Goal: Find specific page/section: Find specific page/section

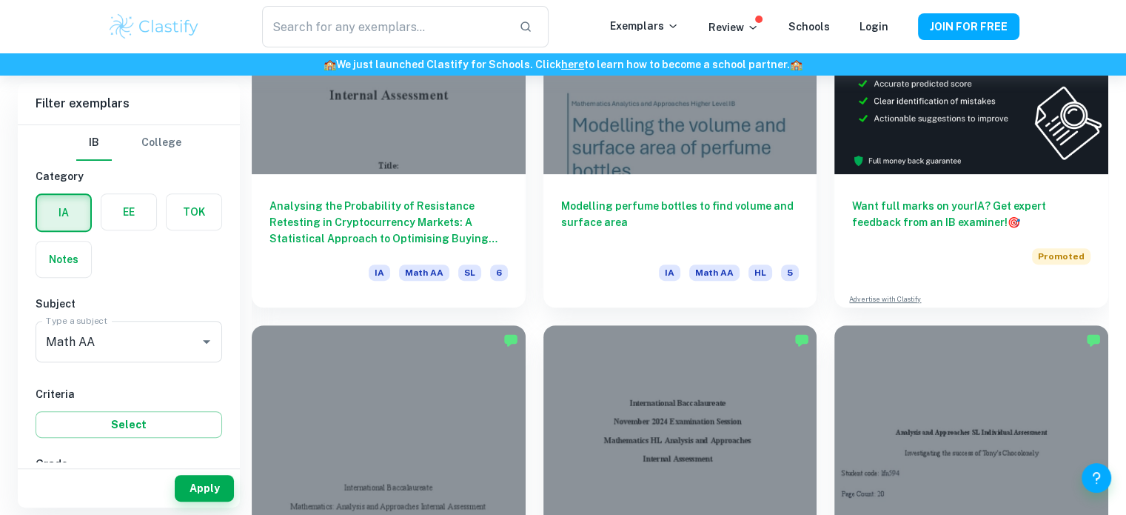
scroll to position [538, 0]
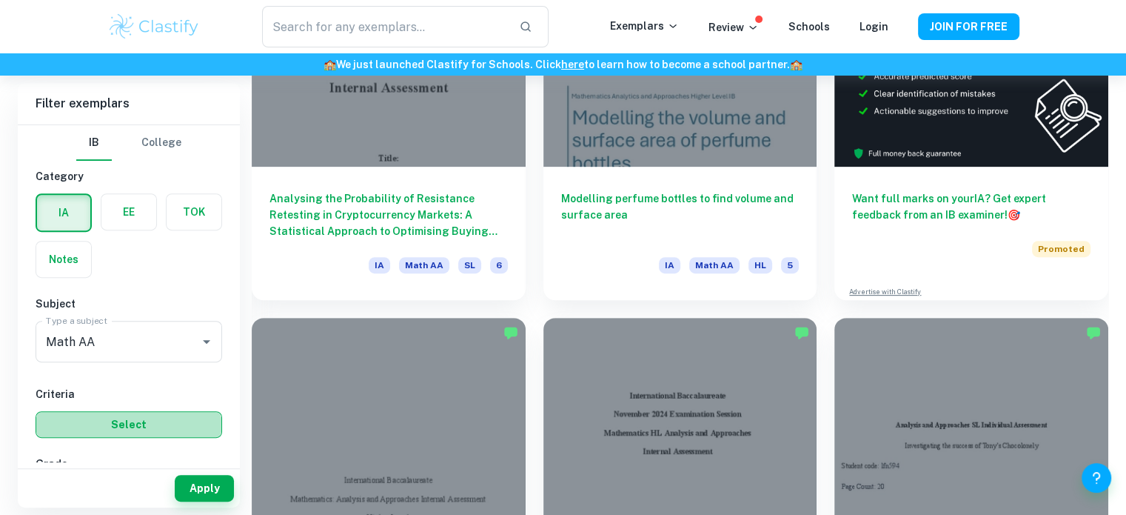
click at [88, 418] on button "Select" at bounding box center [129, 424] width 187 height 27
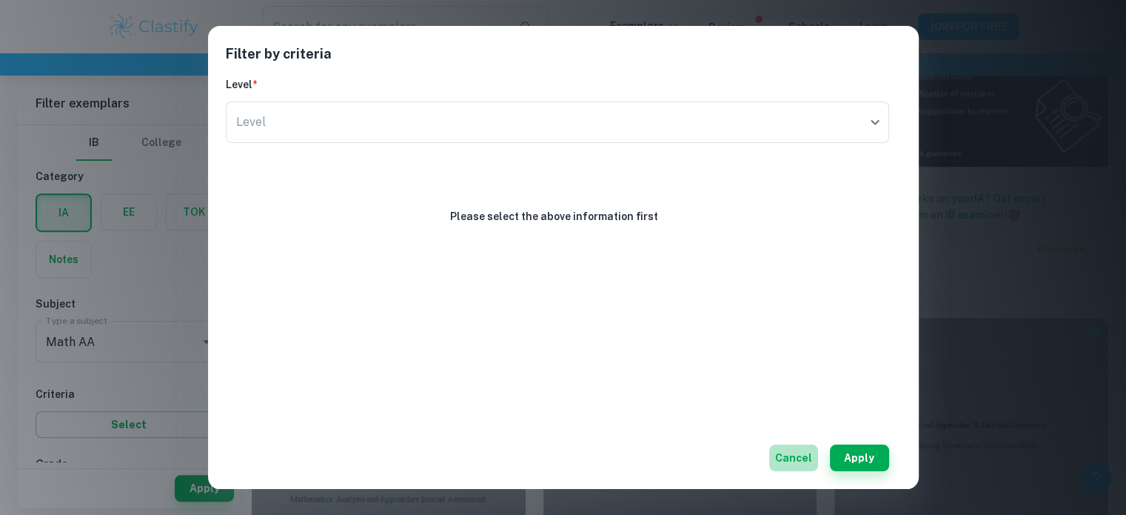
click at [798, 459] on button "Cancel" at bounding box center [794, 457] width 49 height 27
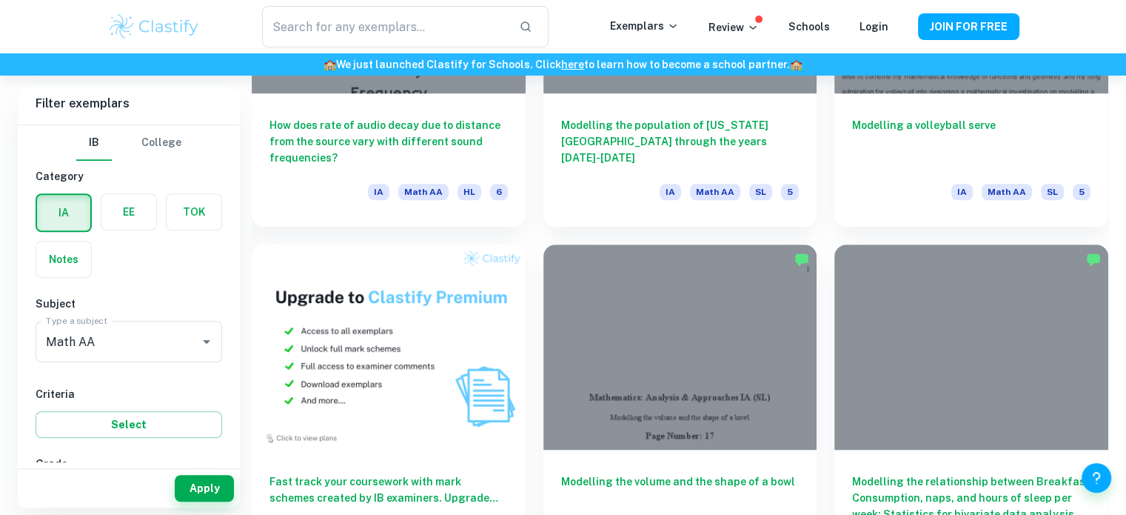
scroll to position [6672, 0]
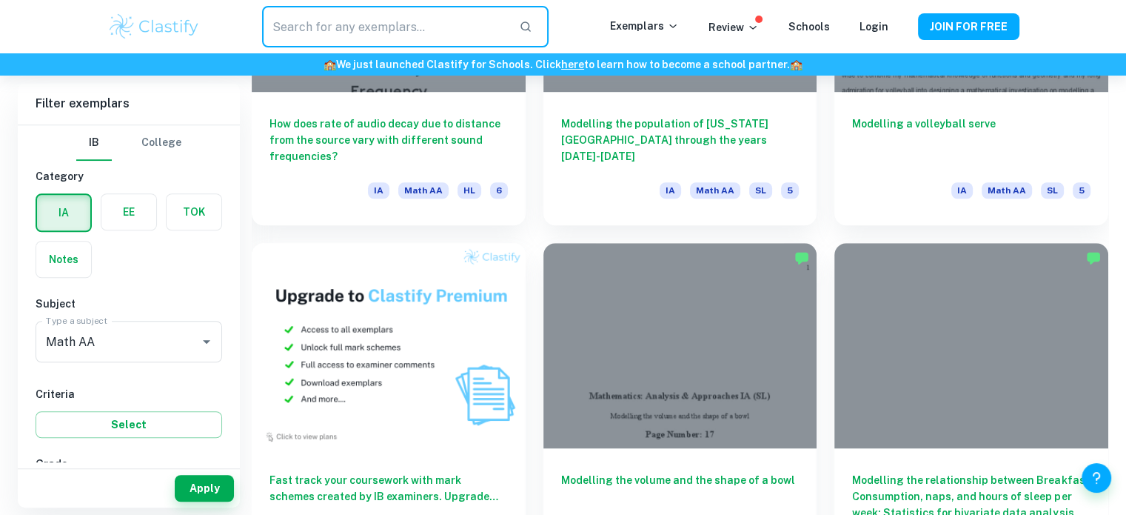
click at [441, 28] on input "text" at bounding box center [384, 26] width 244 height 41
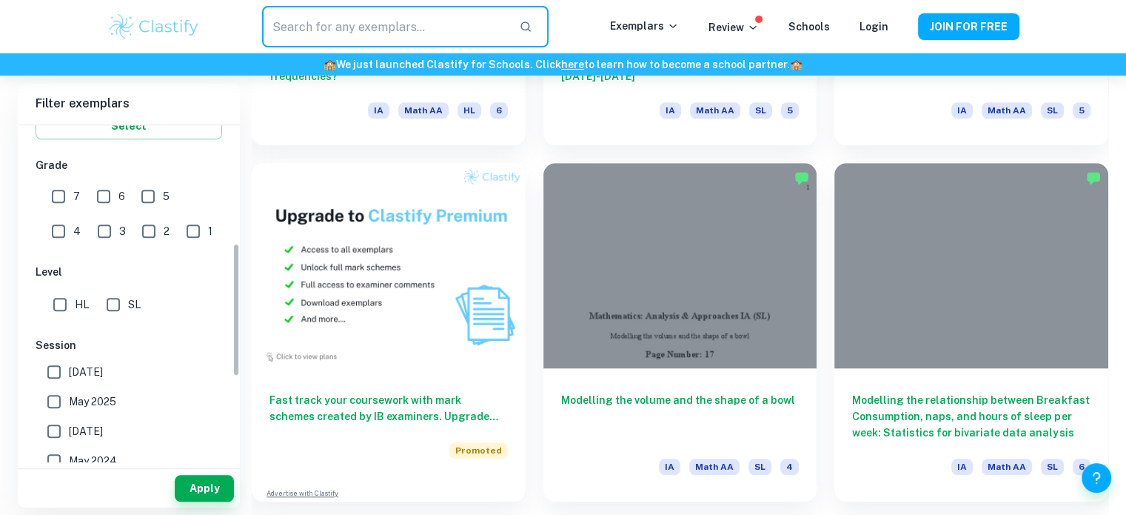
click at [180, 331] on div "IB College Category IA EE TOK Notes Subject Type a subject Math AA Type a subje…" at bounding box center [129, 255] width 222 height 856
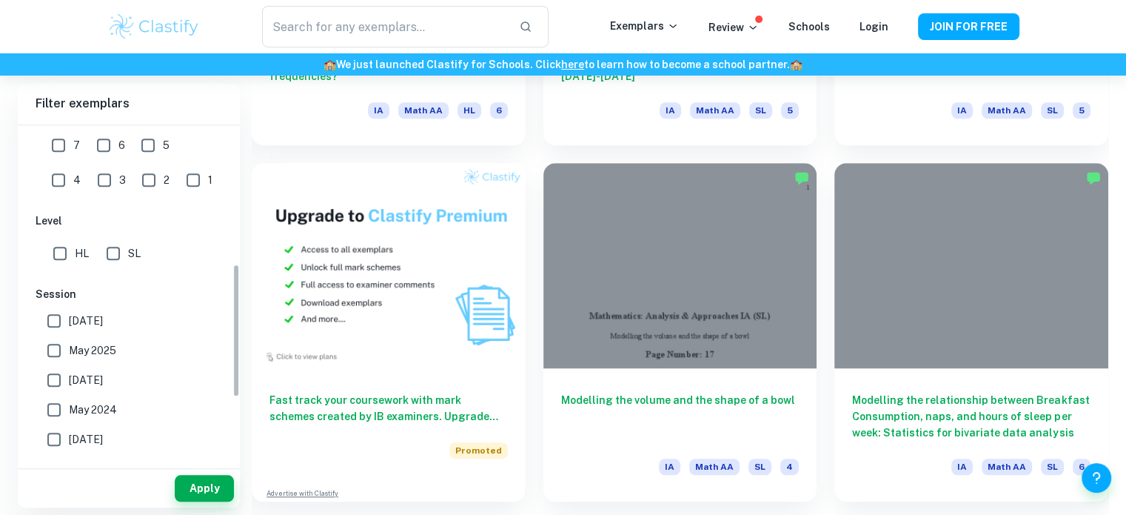
scroll to position [352, 0]
click at [118, 256] on input "SL" at bounding box center [114, 251] width 30 height 30
checkbox input "true"
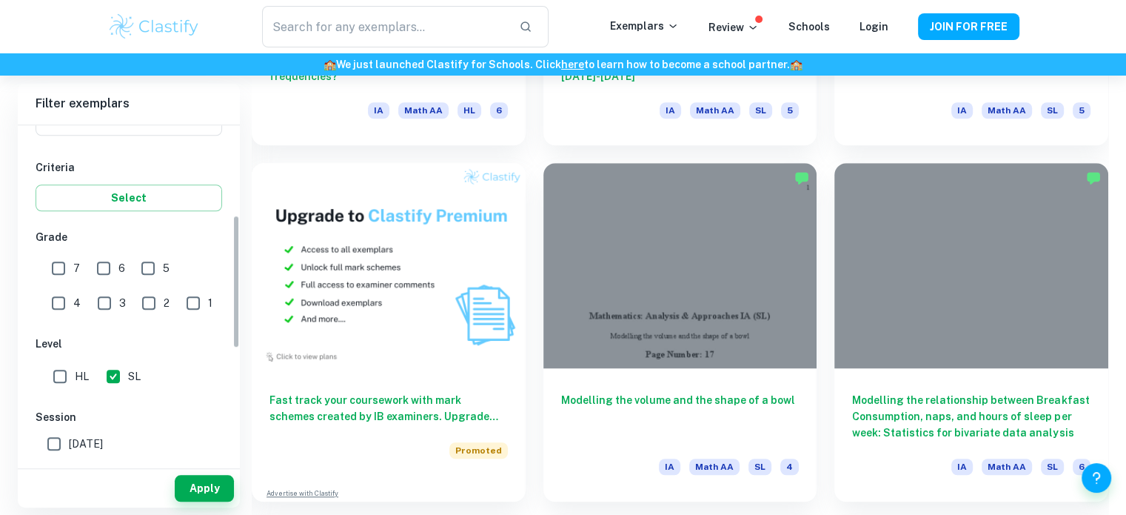
scroll to position [225, 0]
click at [104, 271] on input "6" at bounding box center [104, 270] width 30 height 30
checkbox input "true"
click at [56, 269] on input "7" at bounding box center [59, 270] width 30 height 30
checkbox input "true"
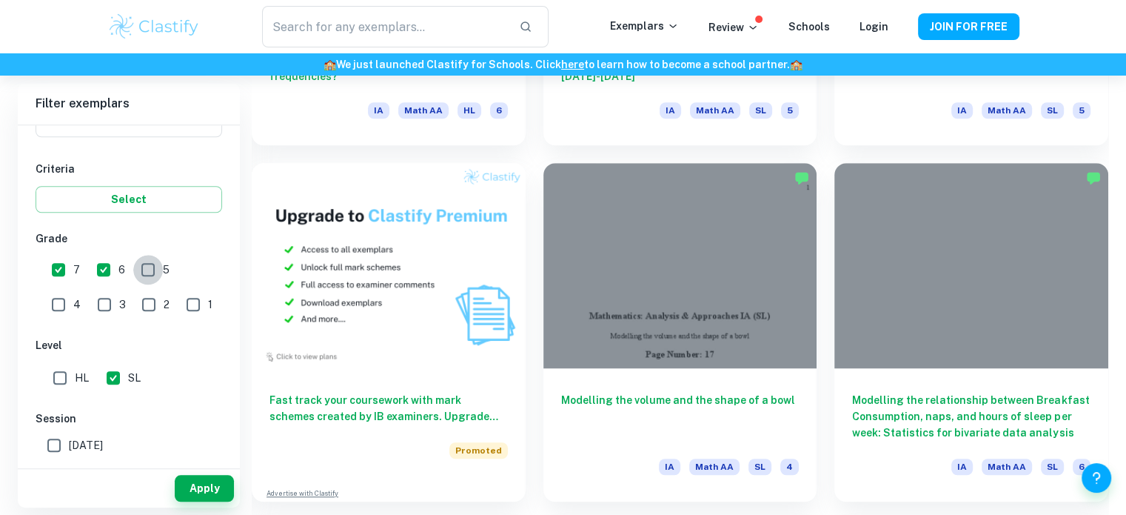
click at [146, 273] on input "5" at bounding box center [148, 270] width 30 height 30
checkbox input "true"
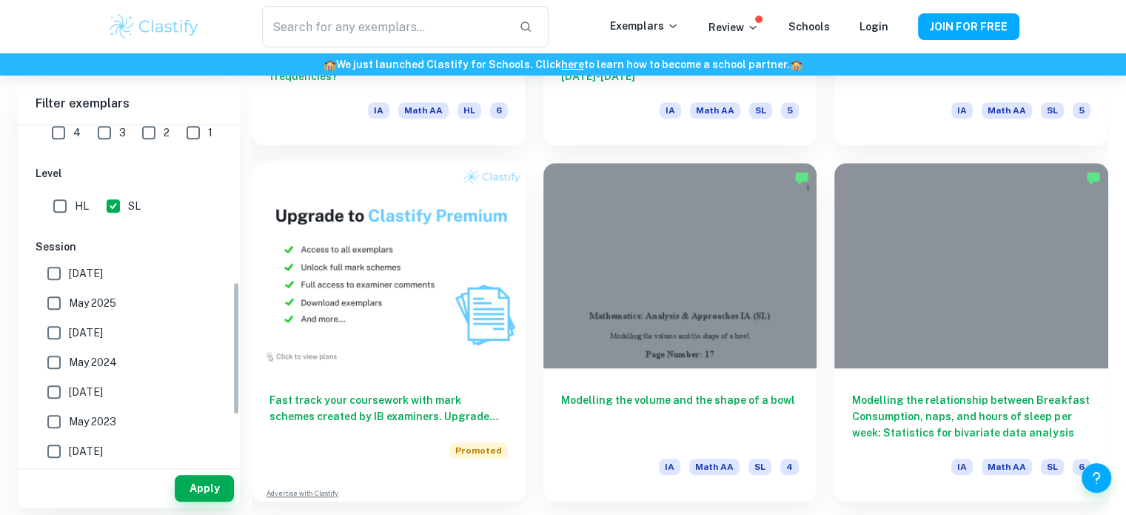
scroll to position [517, 0]
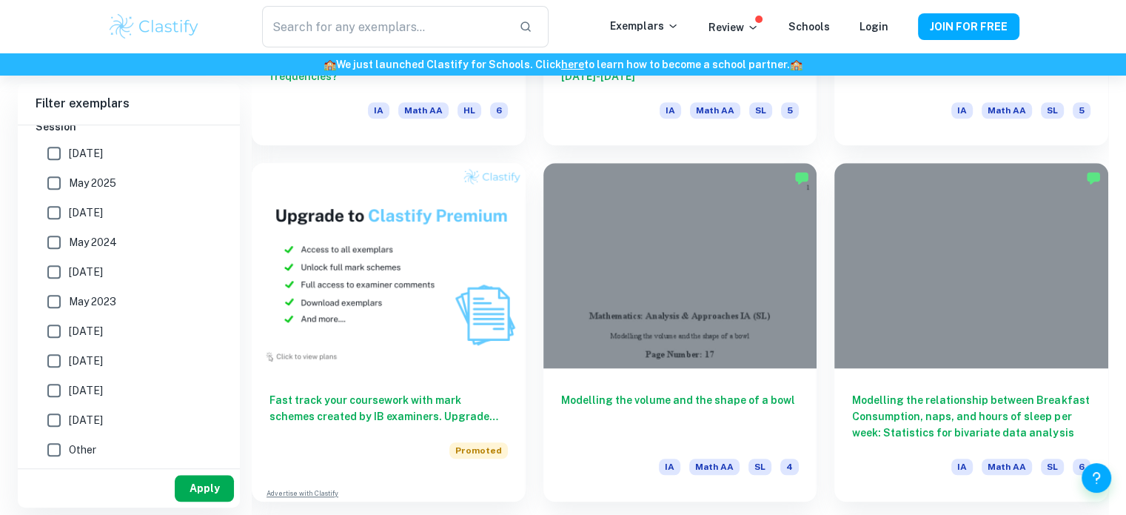
click at [208, 485] on button "Apply" at bounding box center [204, 488] width 59 height 27
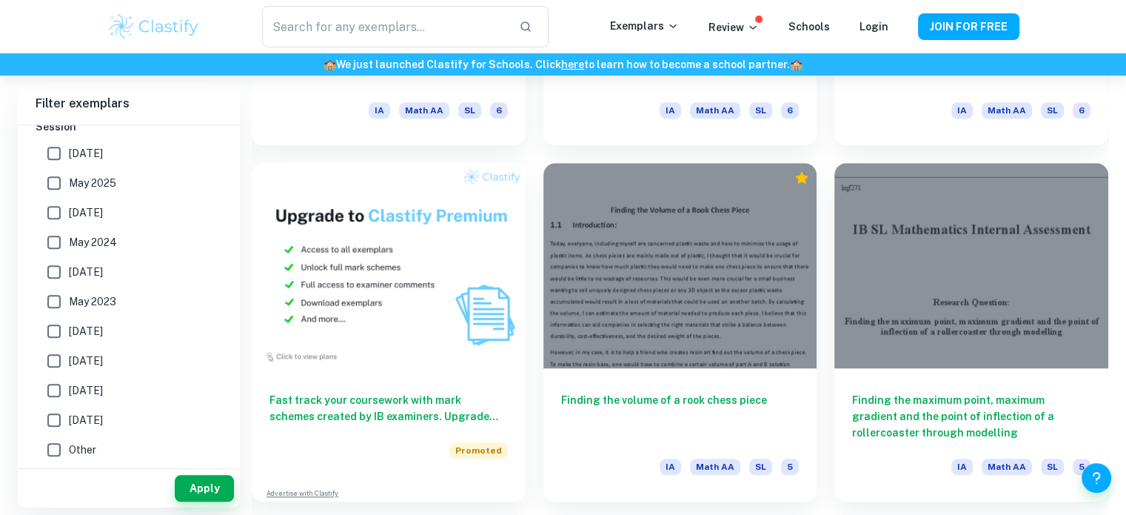
scroll to position [12454, 0]
